Goal: Check status: Check status

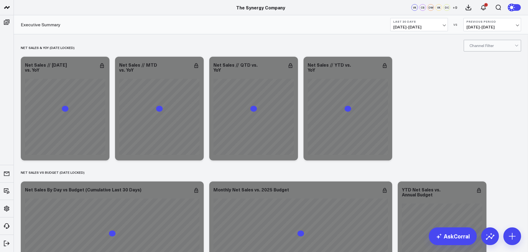
click at [441, 24] on button "Last 30 Days [DATE] - [DATE]" at bounding box center [419, 24] width 58 height 13
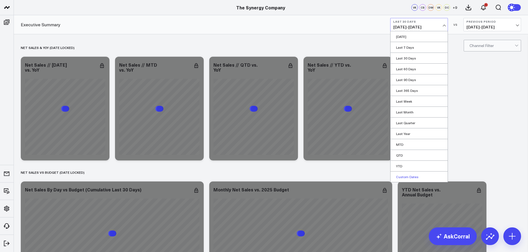
click at [408, 179] on link "Custom Dates" at bounding box center [419, 177] width 57 height 11
select select "7"
select select "2025"
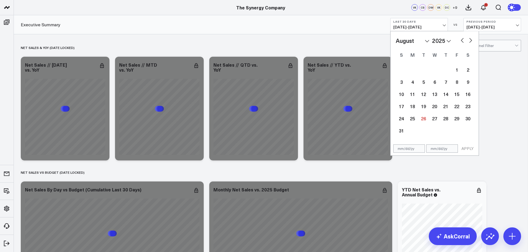
click at [423, 43] on select "January February March April May June July August September October November De…" at bounding box center [413, 41] width 34 height 8
select select "2025"
click at [435, 68] on div "1" at bounding box center [434, 69] width 11 height 11
type input "[DATE]"
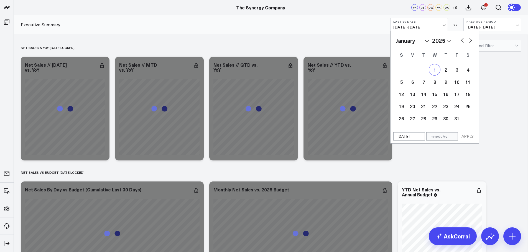
select select "2025"
click at [425, 42] on select "January February March April May June July August September October November De…" at bounding box center [413, 41] width 34 height 8
select select "6"
select select "2025"
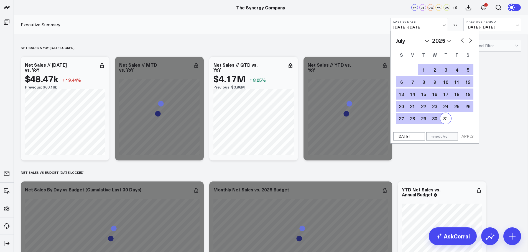
click at [444, 119] on div "31" at bounding box center [445, 118] width 11 height 11
type input "[DATE]"
select select "6"
select select "2025"
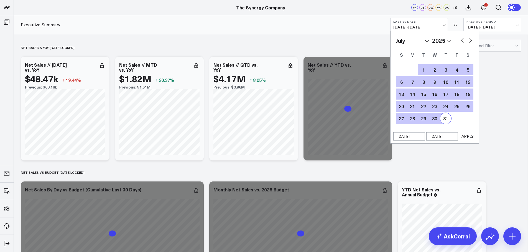
click at [468, 135] on button "APPLY" at bounding box center [467, 136] width 17 height 8
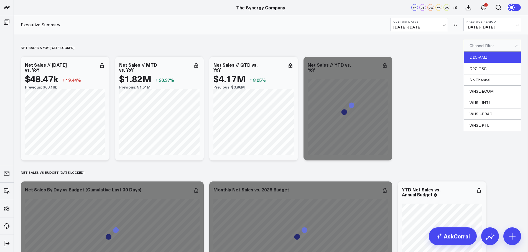
click at [485, 56] on div "D2C-AMZ" at bounding box center [492, 57] width 57 height 11
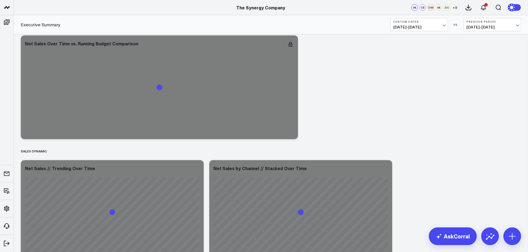
scroll to position [305, 0]
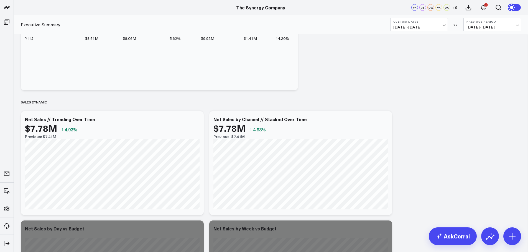
click at [486, 25] on span "[DATE] - [DATE]" at bounding box center [492, 27] width 52 height 4
click at [473, 59] on link "YoY" at bounding box center [492, 58] width 57 height 11
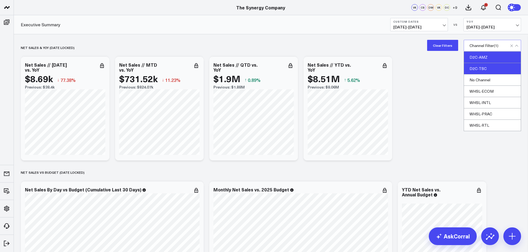
click at [480, 65] on div "D2C-TSC" at bounding box center [492, 68] width 57 height 11
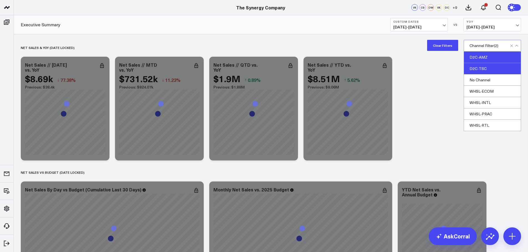
click at [479, 58] on div "D2C-AMZ" at bounding box center [492, 57] width 57 height 11
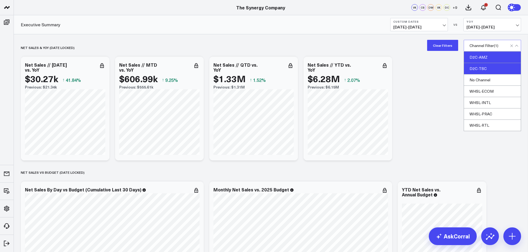
click at [483, 59] on div "D2C-AMZ" at bounding box center [492, 57] width 57 height 11
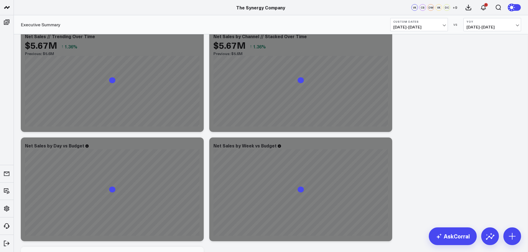
scroll to position [360, 0]
